Goal: Task Accomplishment & Management: Manage account settings

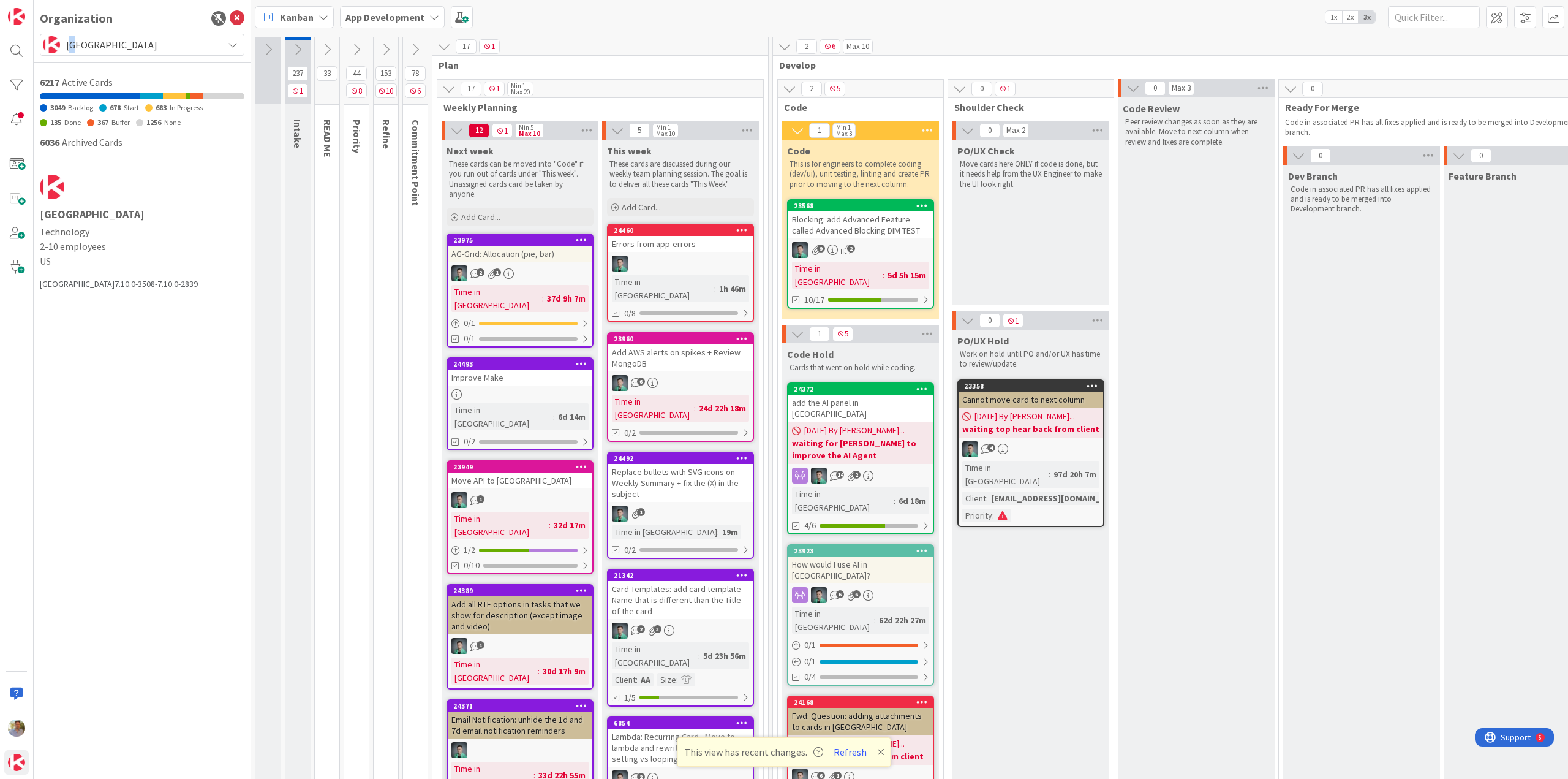
click at [75, 52] on span "[GEOGRAPHIC_DATA]" at bounding box center [141, 44] width 151 height 17
click at [100, 144] on span "Dimka 5" at bounding box center [154, 151] width 168 height 19
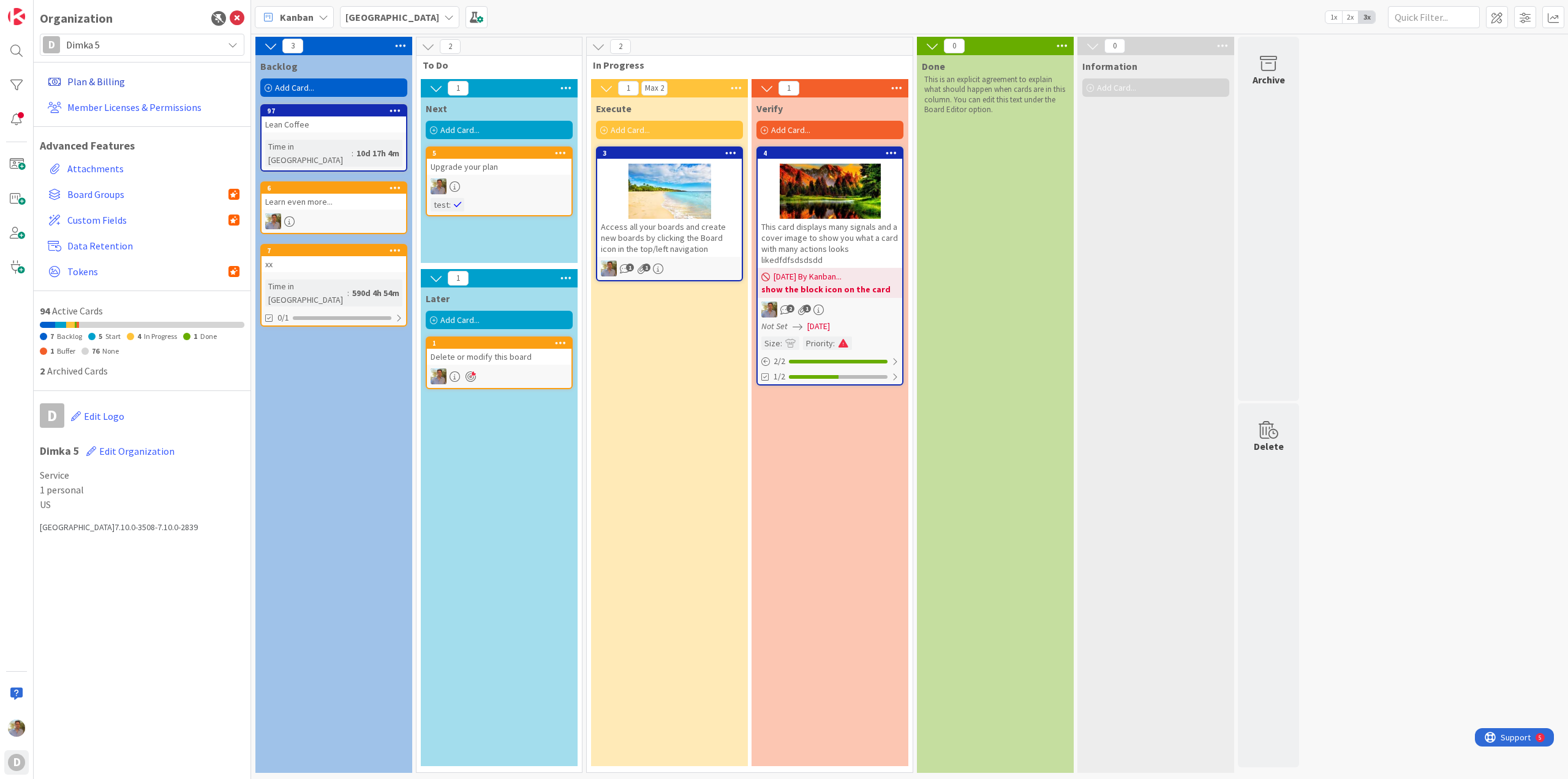
click at [101, 81] on link "Plan & Billing" at bounding box center [144, 81] width 202 height 22
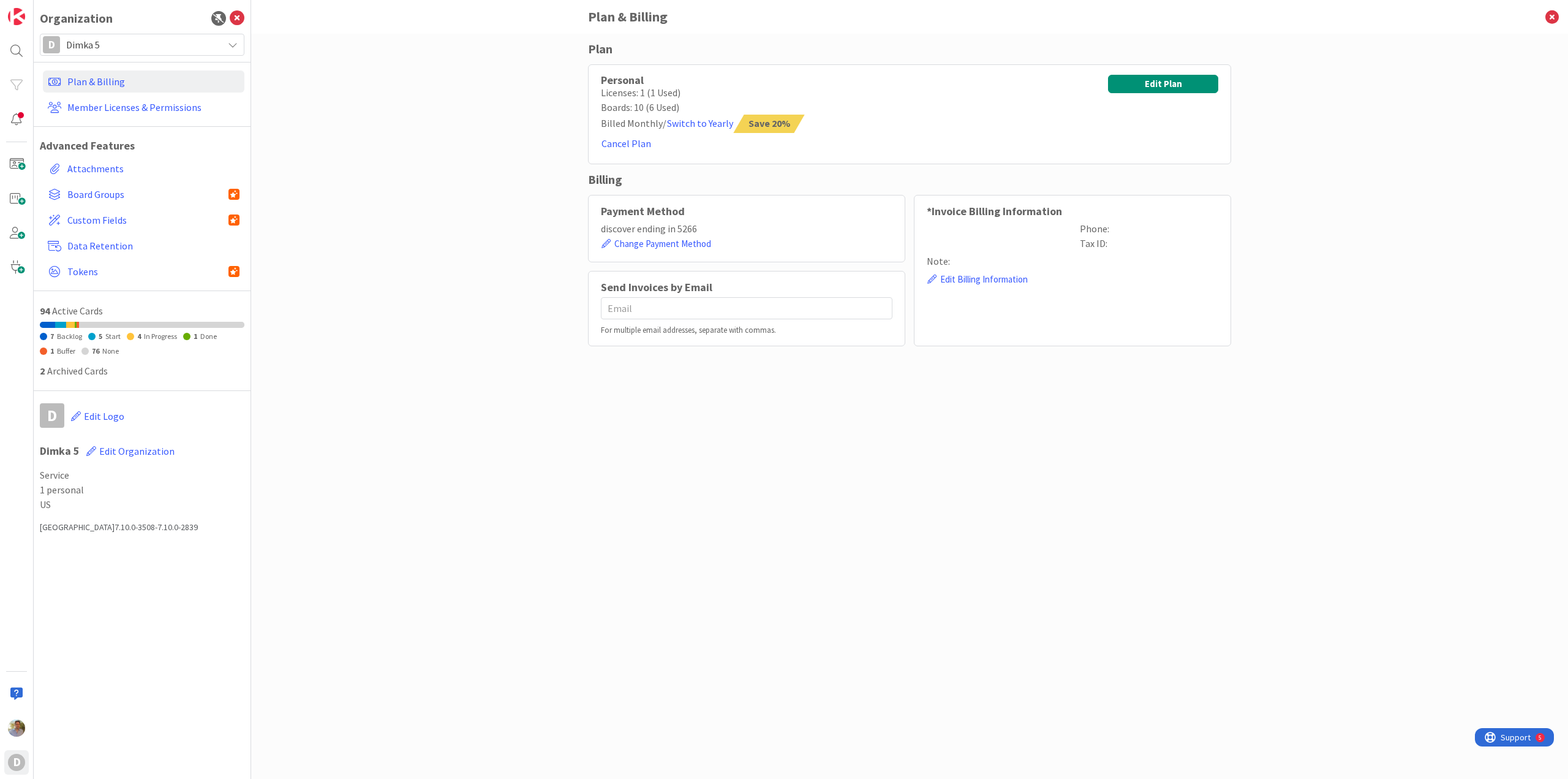
type input "[EMAIL_ADDRESS][DOMAIN_NAME]"
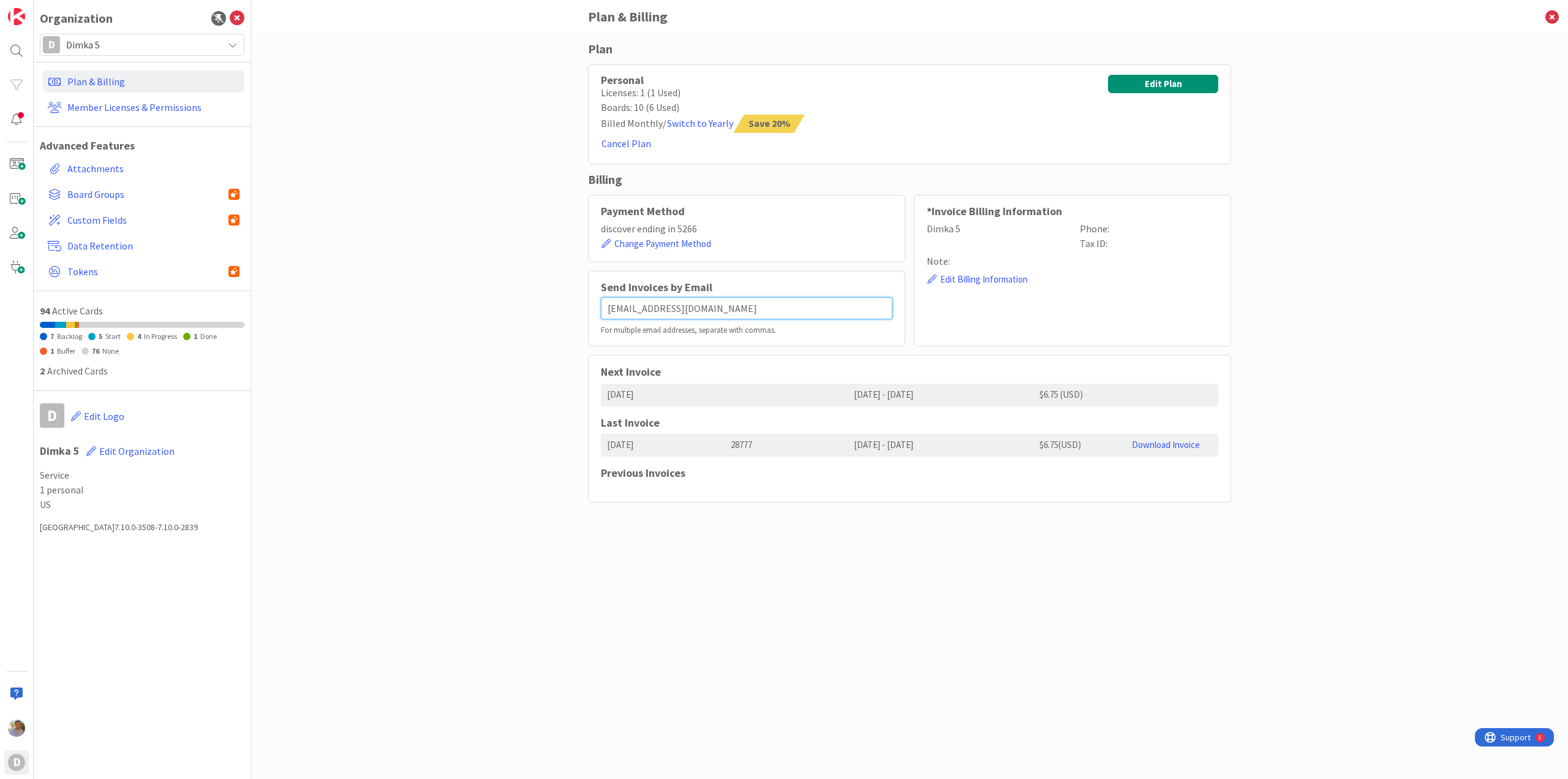
click at [717, 307] on input "[EMAIL_ADDRESS][DOMAIN_NAME]" at bounding box center [746, 308] width 292 height 22
click at [477, 467] on div "Plan Personal Licenses: 1 (1 Used) Boards: 10 (6 Used) Billed Monthly / Switch …" at bounding box center [909, 406] width 1317 height 745
